Goal: Check status: Check status

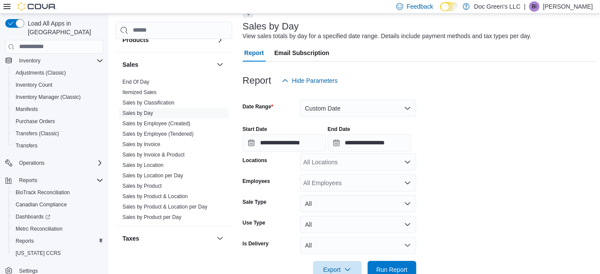
scroll to position [45, 0]
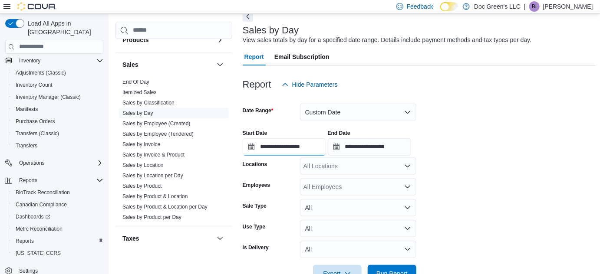
click at [292, 147] on input "**********" at bounding box center [284, 146] width 83 height 17
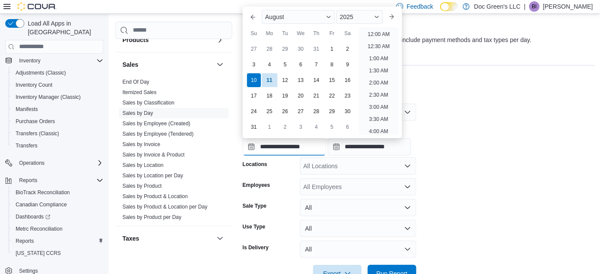
scroll to position [221, 0]
click at [322, 16] on div "August" at bounding box center [298, 17] width 73 height 14
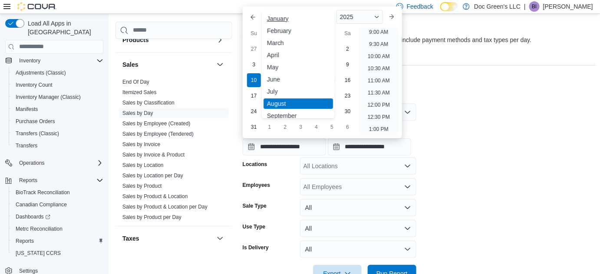
click at [280, 19] on div "January" at bounding box center [297, 18] width 69 height 10
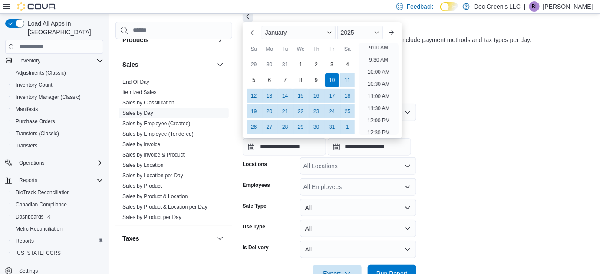
scroll to position [196, 0]
click at [379, 33] on span "Button. Open the year selector. 2025 is currently selected." at bounding box center [376, 32] width 5 height 5
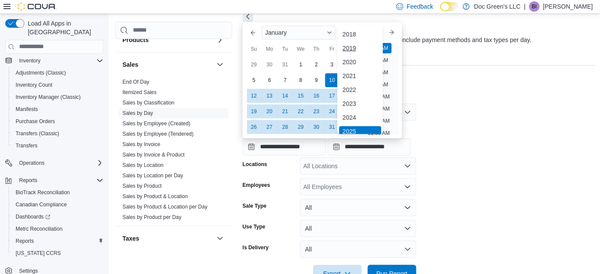
scroll to position [2, 0]
click at [354, 113] on div "2024" at bounding box center [360, 115] width 42 height 10
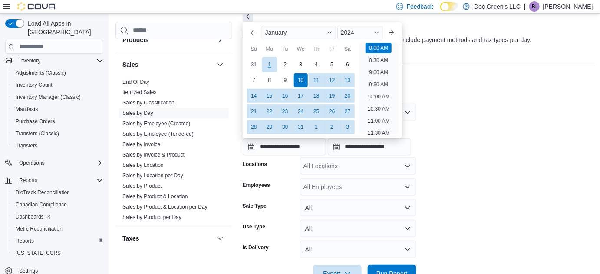
click at [271, 60] on div "1" at bounding box center [269, 64] width 15 height 15
type input "**********"
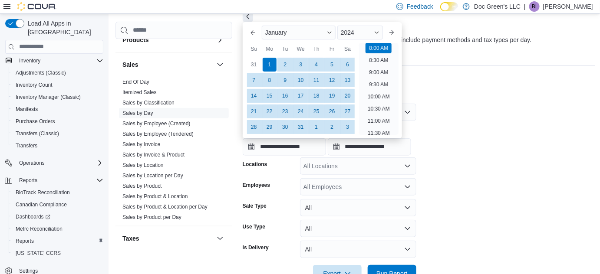
click at [417, 74] on div at bounding box center [419, 71] width 353 height 10
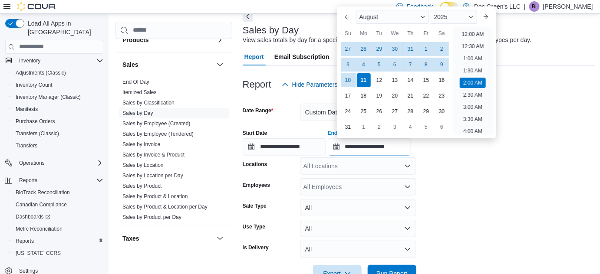
click at [377, 148] on input "**********" at bounding box center [369, 146] width 83 height 17
click at [402, 22] on div "August" at bounding box center [392, 17] width 73 height 14
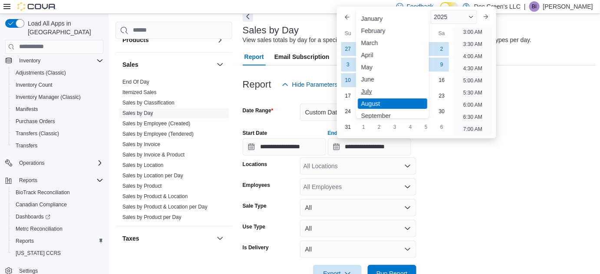
click at [368, 90] on div "July" at bounding box center [392, 91] width 69 height 10
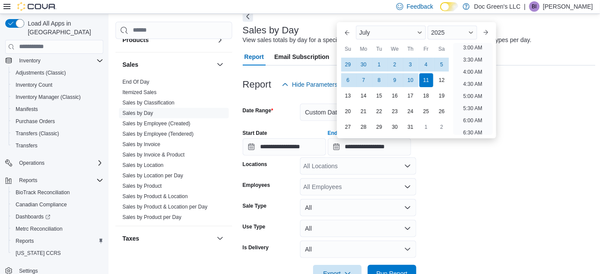
scroll to position [50, 0]
click at [405, 127] on div "31" at bounding box center [410, 126] width 15 height 15
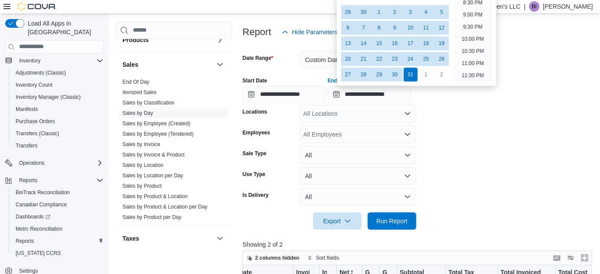
scroll to position [95, 0]
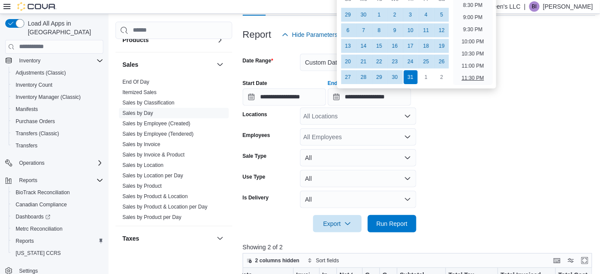
click at [471, 79] on li "11:30 PM" at bounding box center [472, 78] width 29 height 10
type input "**********"
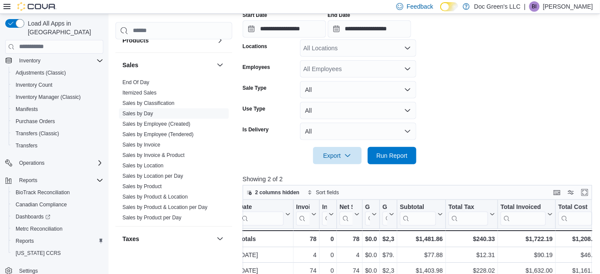
scroll to position [163, 0]
click at [396, 154] on span "Run Report" at bounding box center [391, 155] width 31 height 9
